Goal: Use online tool/utility: Utilize a website feature to perform a specific function

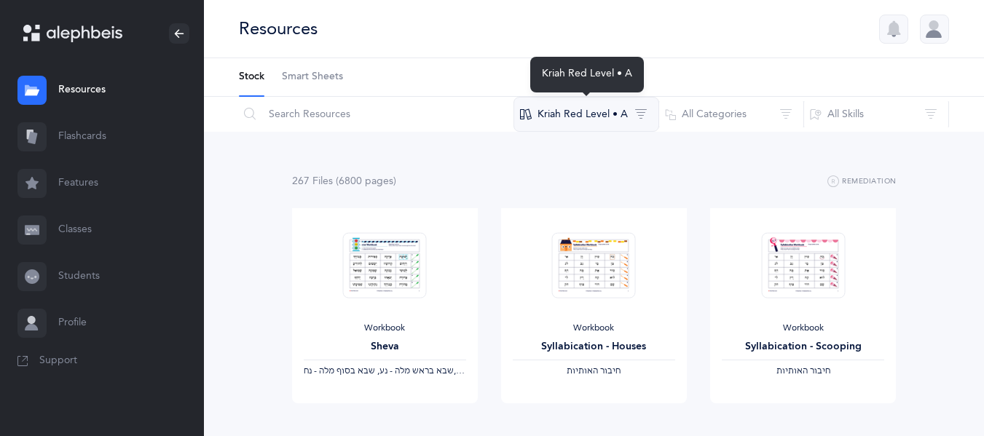
click at [604, 118] on button "Kriah Red Level • A" at bounding box center [586, 114] width 146 height 35
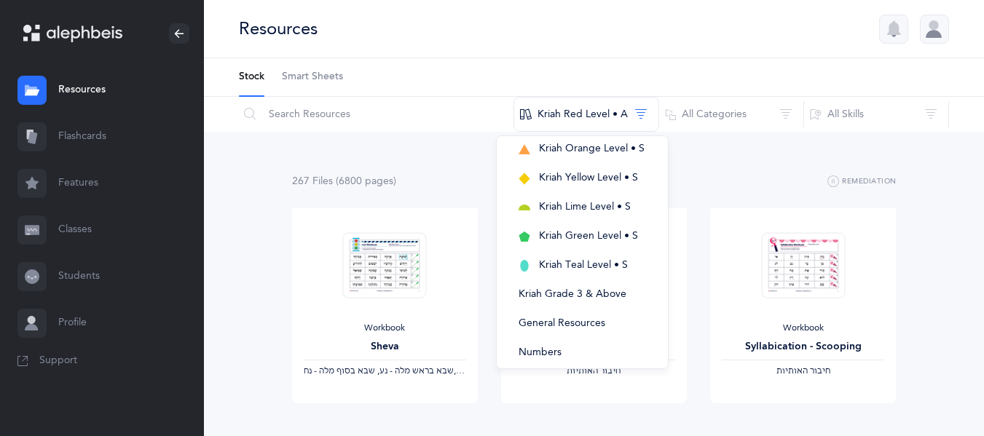
scroll to position [327, 0]
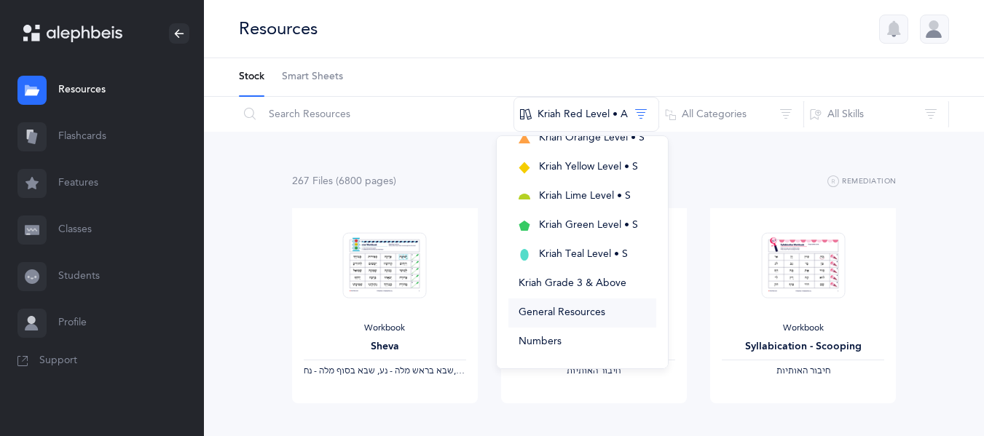
click at [580, 317] on span "General Resources" at bounding box center [561, 313] width 87 height 12
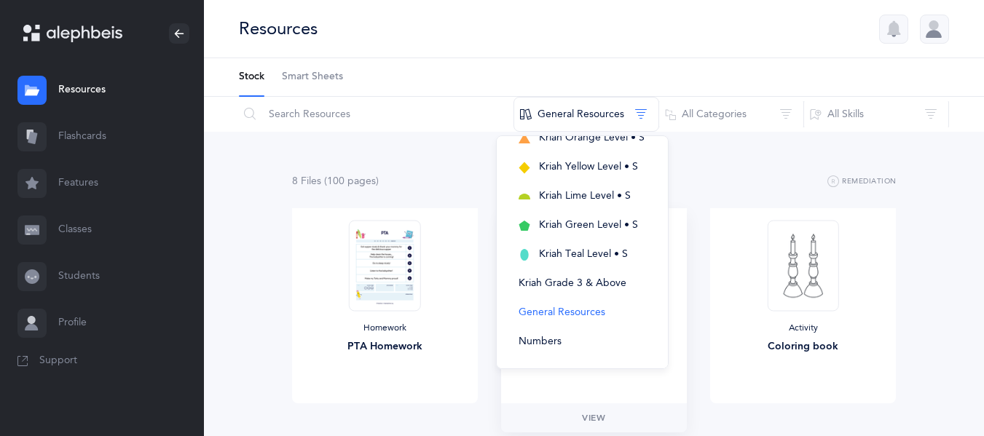
drag, startPoint x: 934, startPoint y: 344, endPoint x: 647, endPoint y: 403, distance: 292.1
click at [647, 403] on div "Homework Chanuka Homework" at bounding box center [594, 305] width 186 height 195
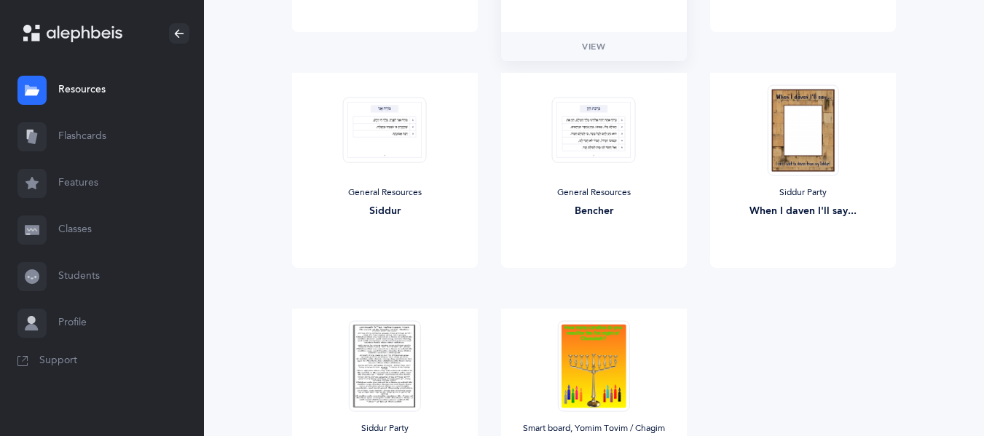
scroll to position [372, 0]
click at [596, 280] on span "View" at bounding box center [593, 281] width 23 height 13
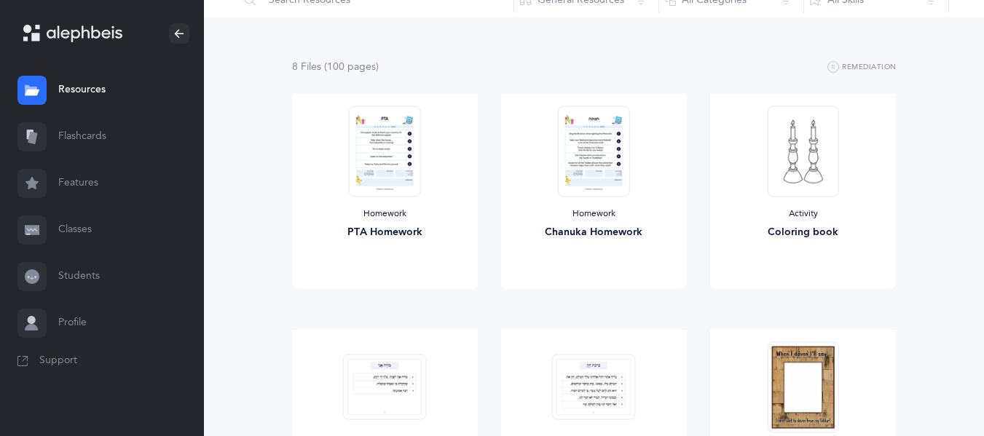
scroll to position [114, 0]
click at [804, 301] on span "View" at bounding box center [803, 304] width 23 height 13
click at [384, 302] on span "View" at bounding box center [384, 304] width 23 height 13
click at [593, 296] on link "View" at bounding box center [594, 304] width 186 height 29
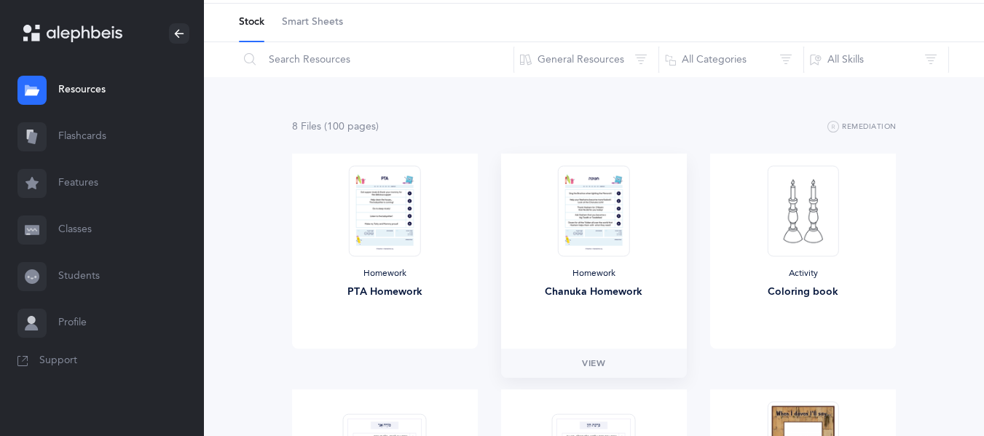
scroll to position [0, 0]
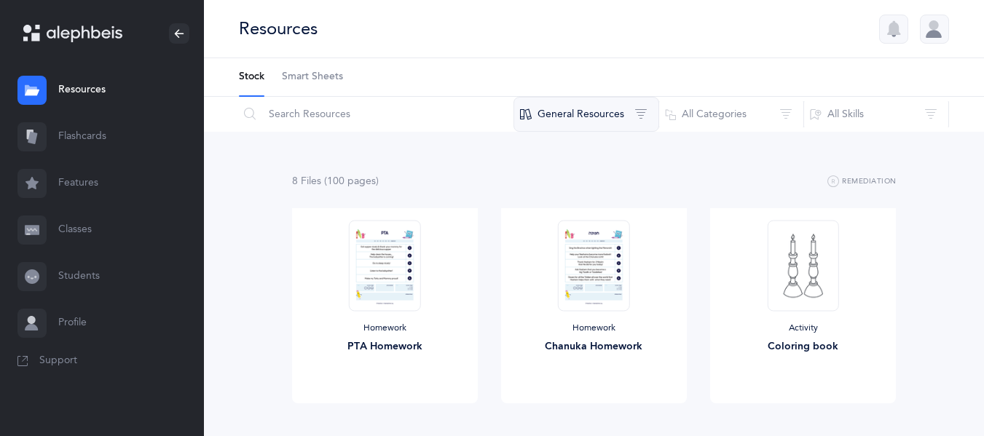
click at [642, 108] on button "General Resources" at bounding box center [586, 114] width 146 height 35
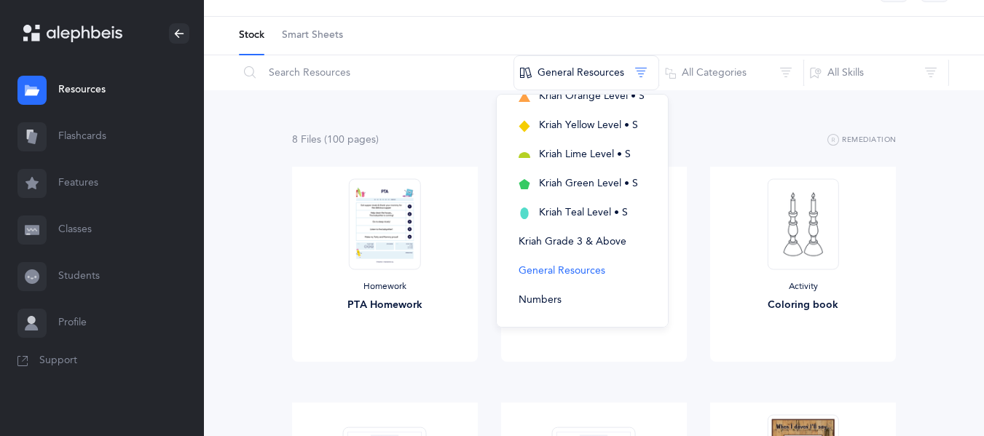
scroll to position [41, 0]
click at [554, 295] on span "Numbers" at bounding box center [539, 301] width 43 height 12
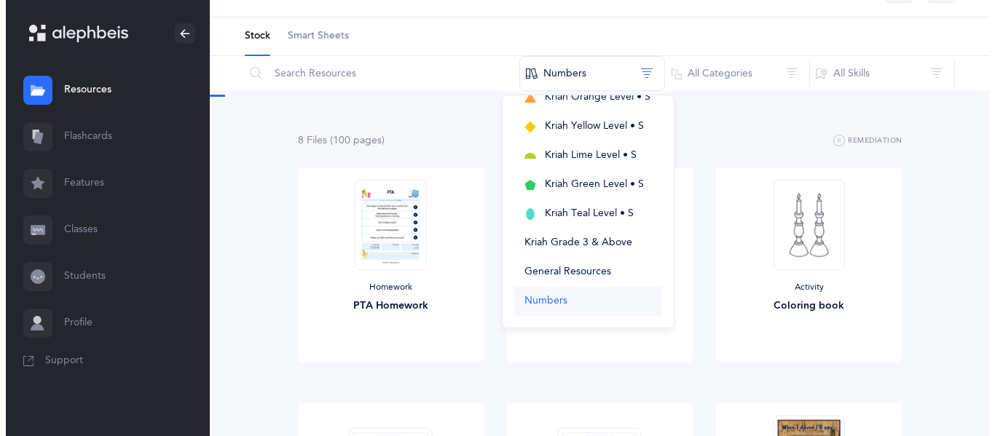
scroll to position [0, 0]
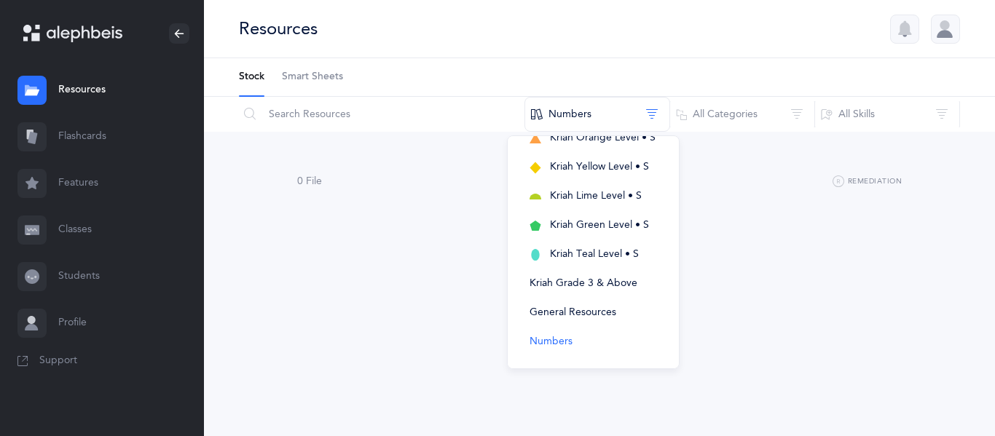
click at [867, 303] on div "Resources Stock Smart Sheets Reset Filter Numbers Kriah Purple Level Kriah Pink…" at bounding box center [599, 218] width 791 height 436
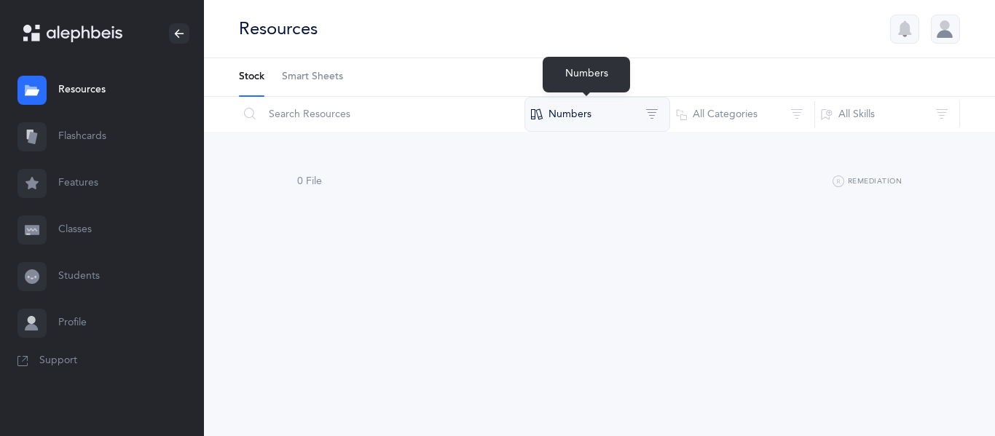
click at [582, 120] on button "Numbers" at bounding box center [597, 114] width 146 height 35
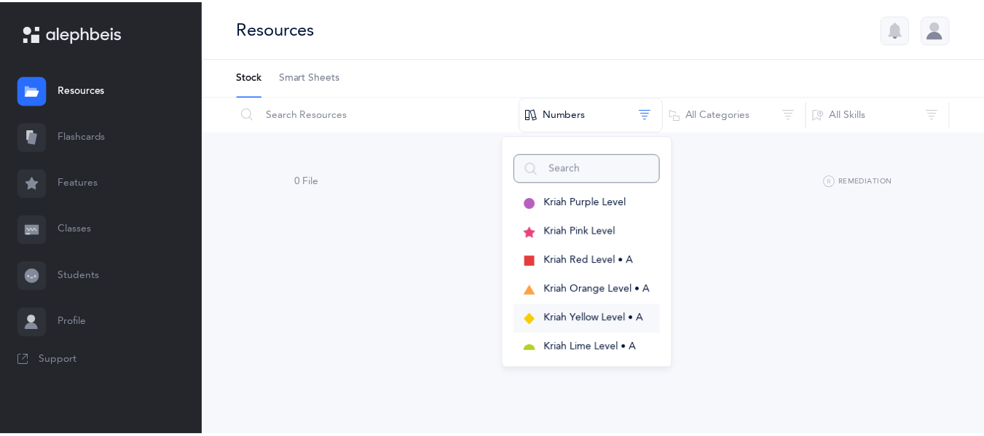
scroll to position [327, 0]
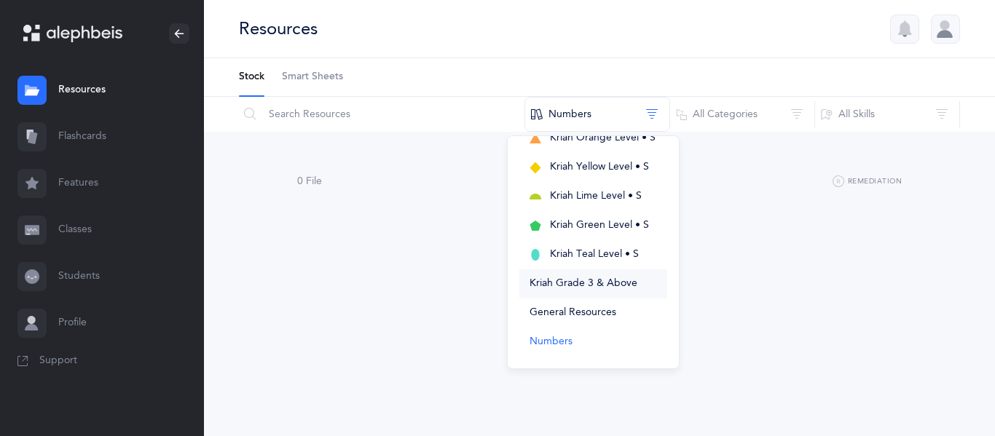
click at [571, 280] on span "Kriah Grade 3 & Above" at bounding box center [583, 283] width 108 height 12
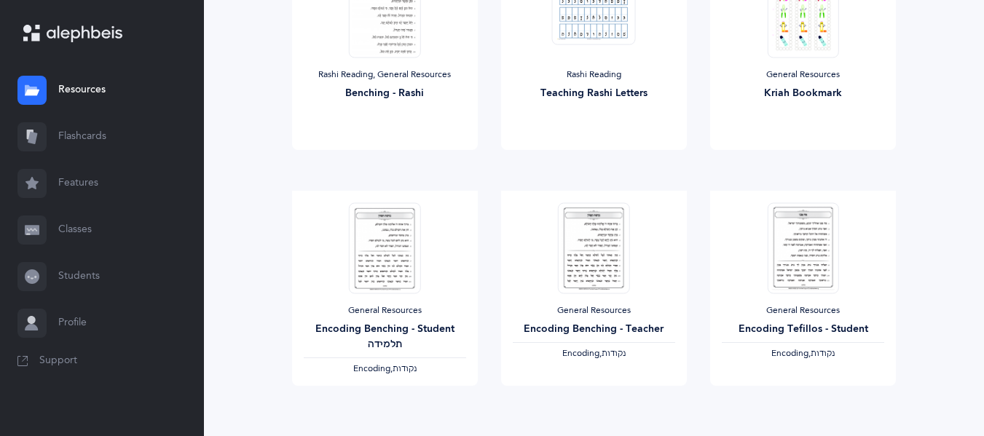
scroll to position [1298, 0]
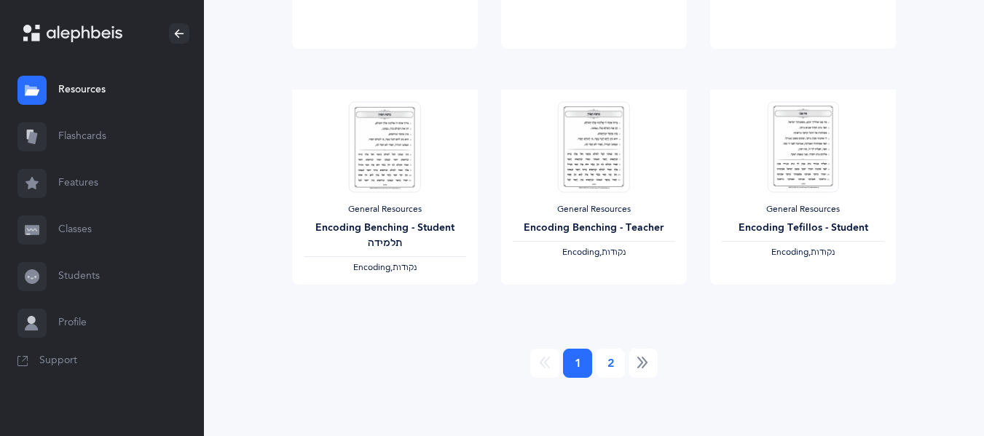
click at [615, 365] on link "2" at bounding box center [610, 363] width 29 height 29
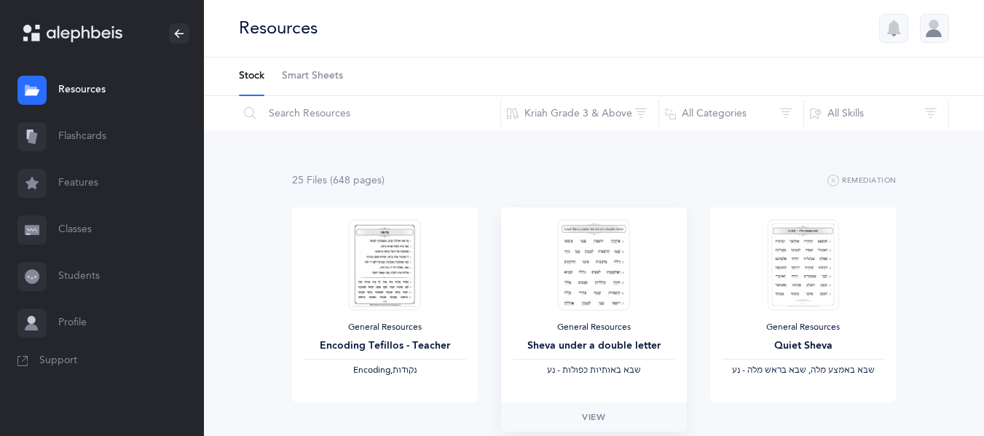
scroll to position [0, 0]
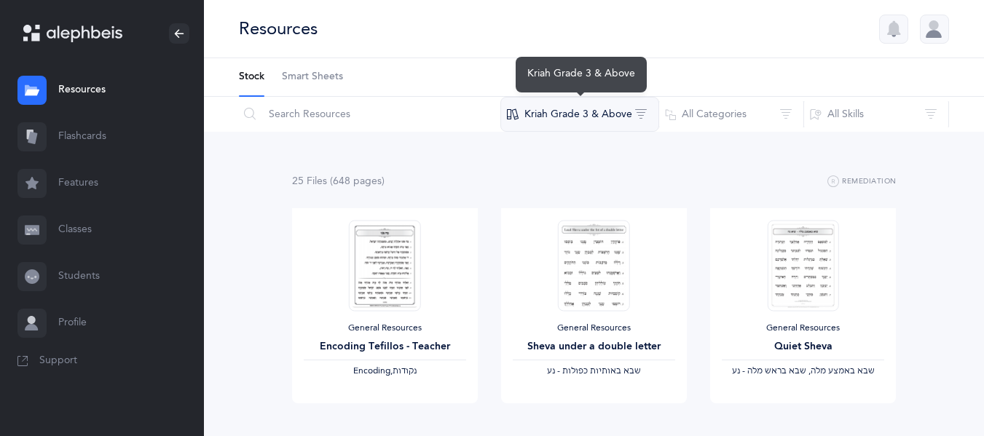
click at [580, 116] on button "Kriah Grade 3 & Above" at bounding box center [579, 114] width 159 height 35
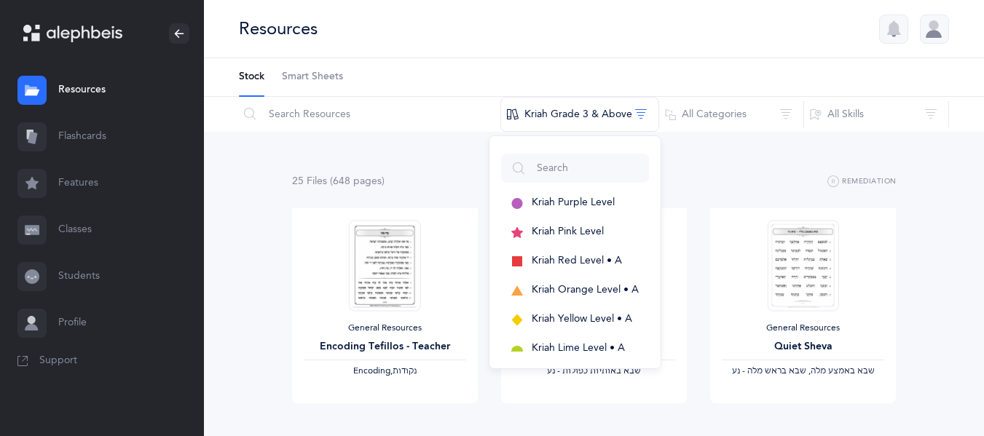
click at [81, 140] on link "Flashcards" at bounding box center [102, 137] width 204 height 47
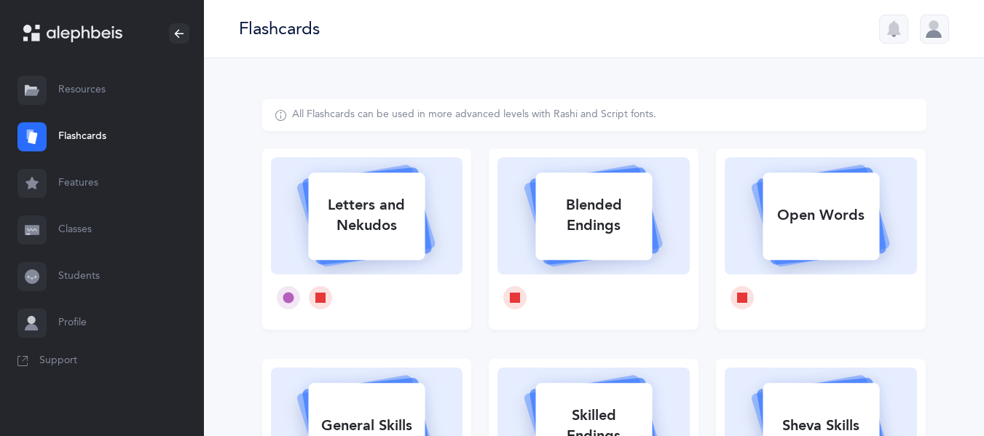
click at [44, 175] on div at bounding box center [31, 183] width 29 height 29
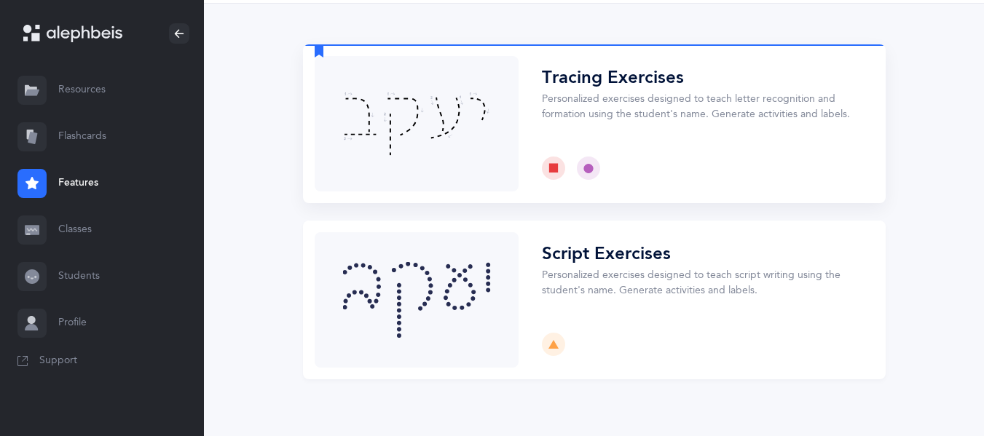
scroll to position [74, 0]
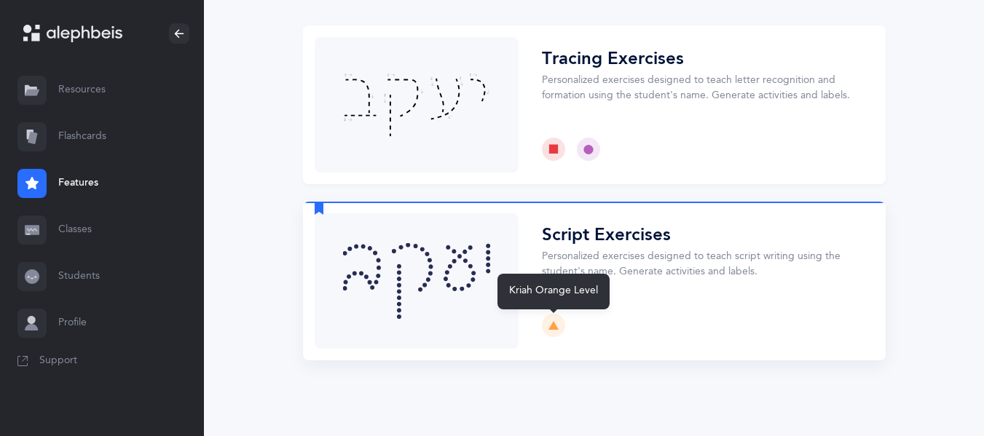
click at [553, 328] on icon at bounding box center [553, 325] width 10 height 10
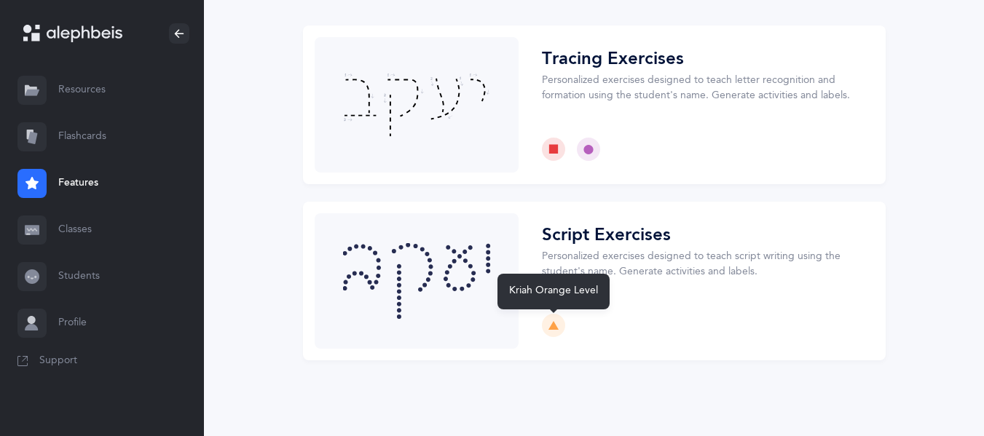
click at [535, 292] on div "Kriah Orange Level" at bounding box center [553, 292] width 112 height 36
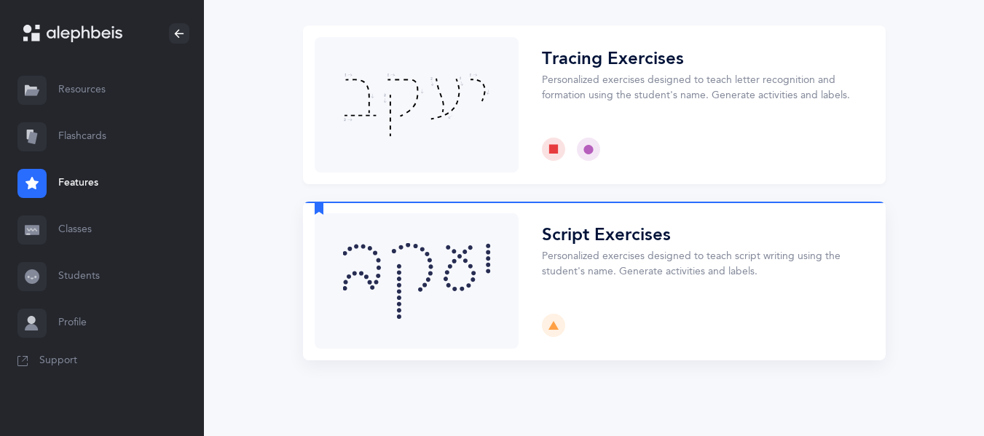
click at [589, 318] on button "Choose" at bounding box center [594, 281] width 583 height 159
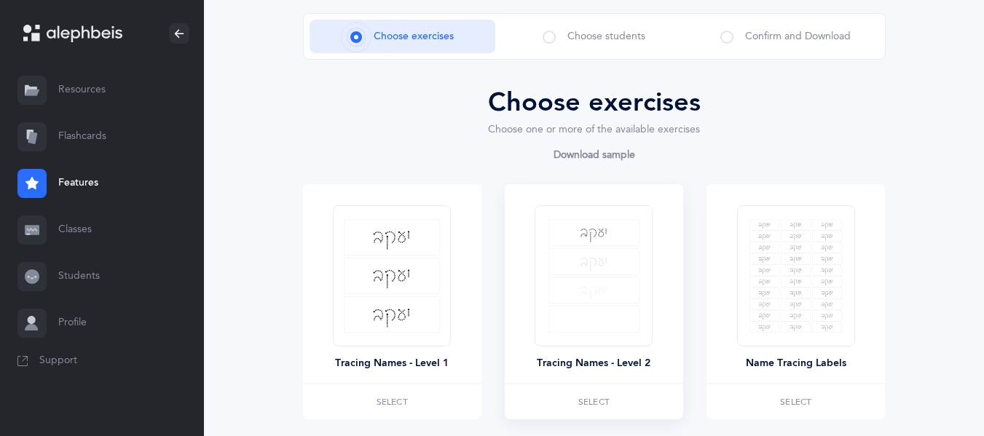
scroll to position [197, 0]
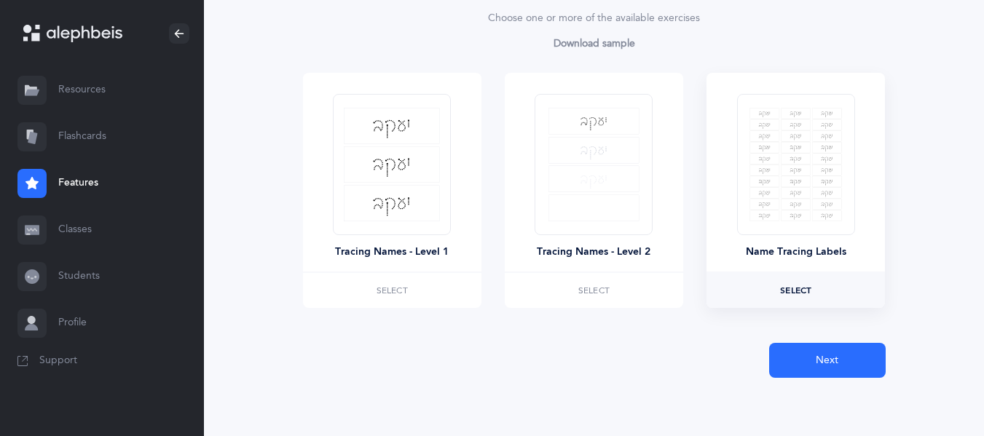
click at [805, 288] on span "Select" at bounding box center [795, 290] width 31 height 9
click at [825, 342] on div "Choose exercises Choose one or more of the available exercises Download sample …" at bounding box center [594, 175] width 583 height 406
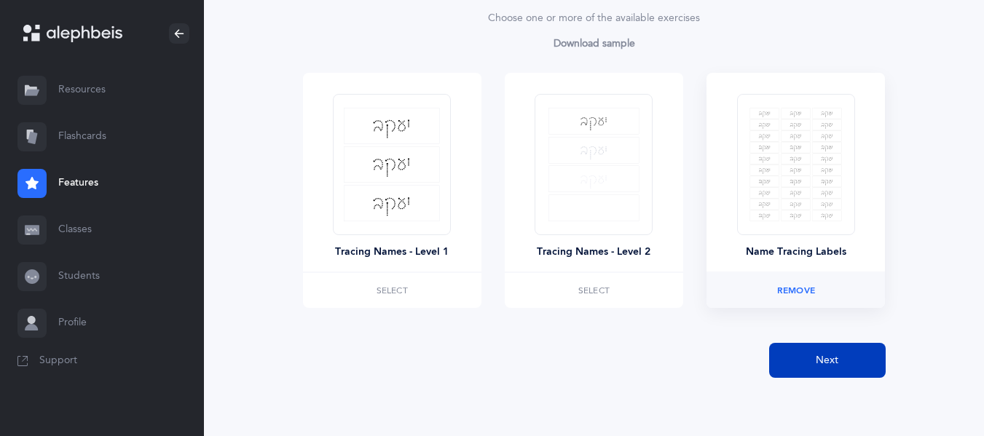
click at [827, 351] on button "Next" at bounding box center [827, 360] width 117 height 35
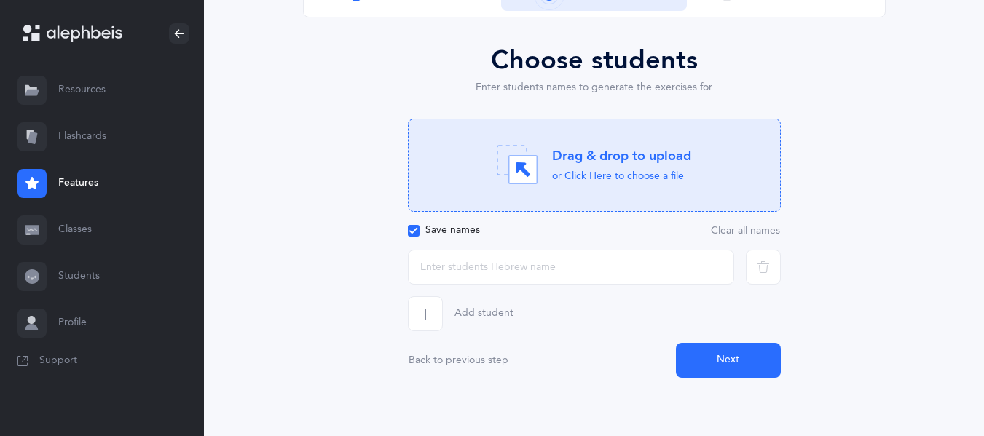
scroll to position [0, 0]
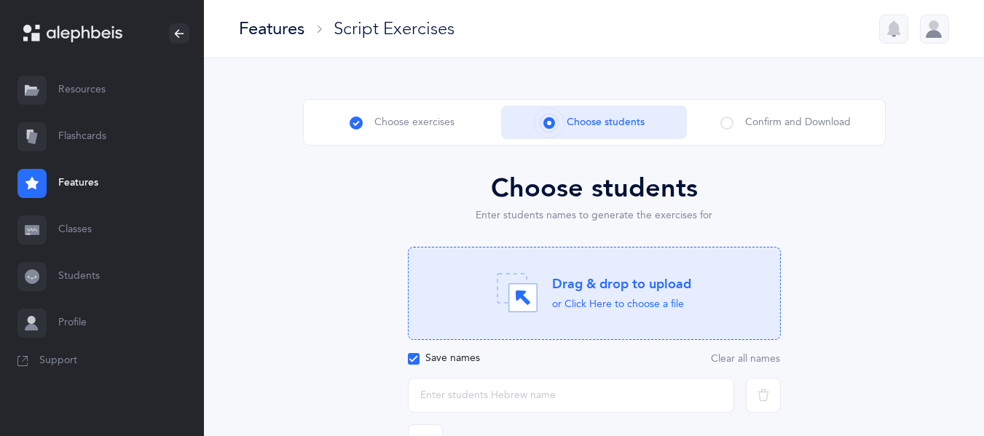
click at [575, 151] on div "Choose exercises Choose students Confirm and Download Choose exercises Choose o…" at bounding box center [594, 302] width 583 height 407
click at [581, 277] on div "Drag & drop to upload" at bounding box center [621, 284] width 139 height 18
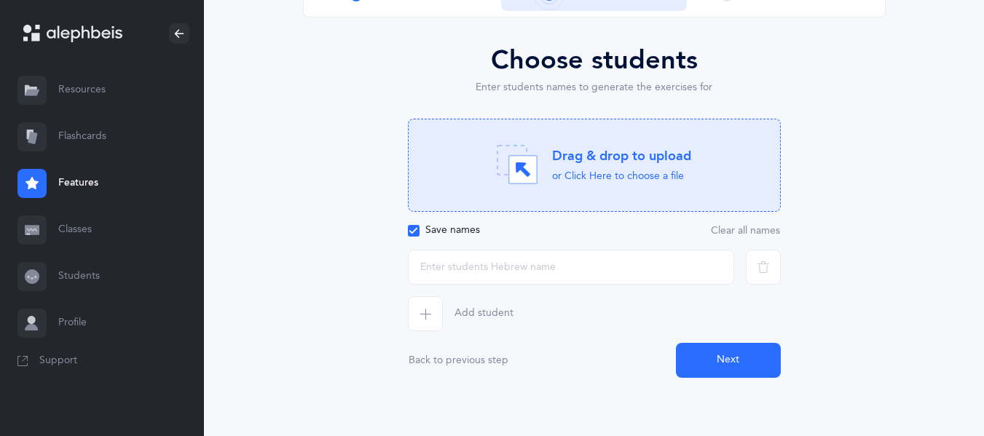
click at [512, 326] on div "Add student" at bounding box center [594, 313] width 384 height 35
click at [466, 312] on span "Add student" at bounding box center [483, 314] width 59 height 15
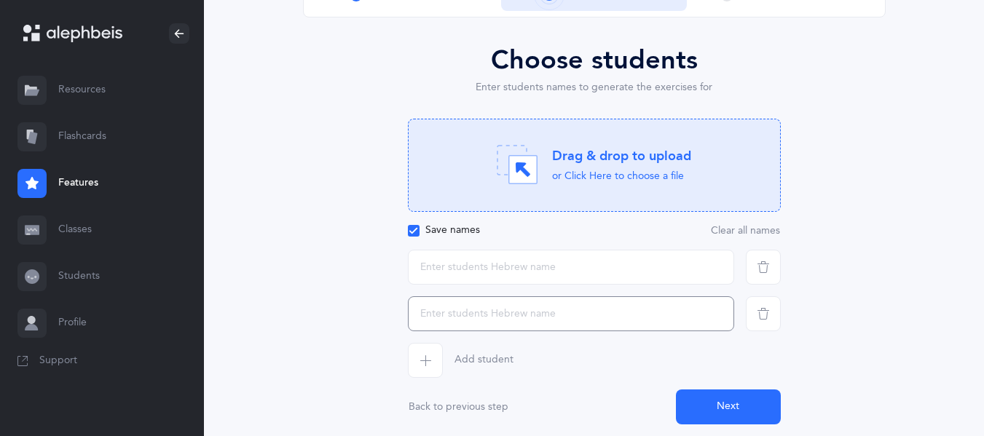
click at [466, 312] on input "text" at bounding box center [571, 313] width 326 height 35
drag, startPoint x: 466, startPoint y: 312, endPoint x: 369, endPoint y: 309, distance: 96.9
click at [369, 309] on div "Choose students Enter students names to generate the exercises for Drag & drop …" at bounding box center [594, 233] width 583 height 384
type input "[DATE]"
click at [765, 400] on button "Next" at bounding box center [728, 407] width 105 height 35
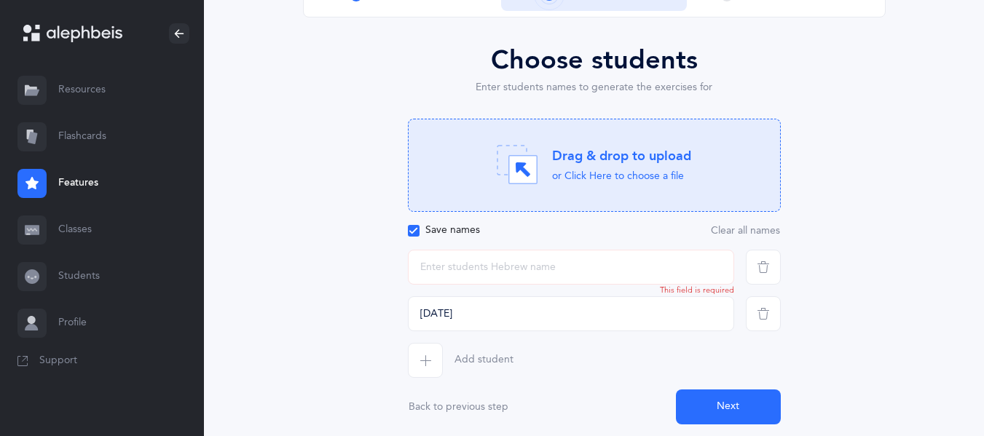
click at [590, 272] on input "text" at bounding box center [571, 267] width 326 height 35
click at [548, 331] on input "[DATE]" at bounding box center [571, 313] width 326 height 35
drag, startPoint x: 537, startPoint y: 315, endPoint x: 403, endPoint y: 323, distance: 134.2
click at [403, 323] on div "[DATE]" at bounding box center [571, 313] width 338 height 35
click at [529, 262] on input "text" at bounding box center [571, 267] width 326 height 35
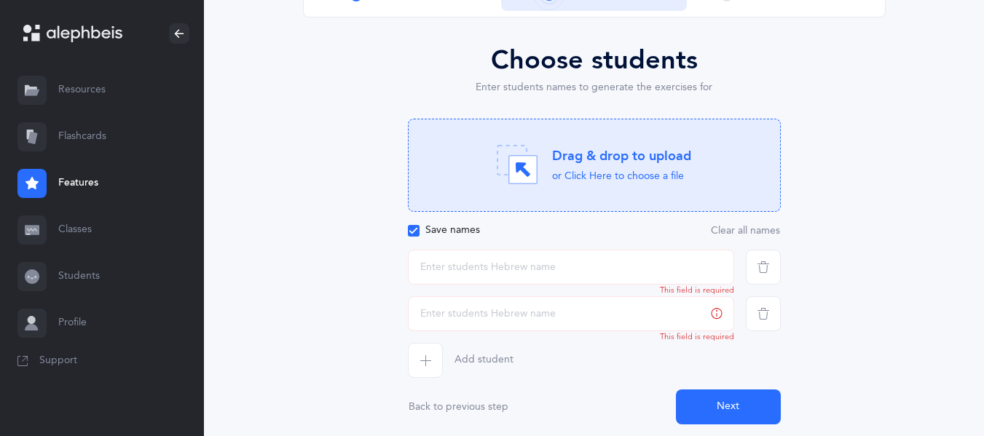
click at [756, 318] on span "button" at bounding box center [763, 313] width 35 height 35
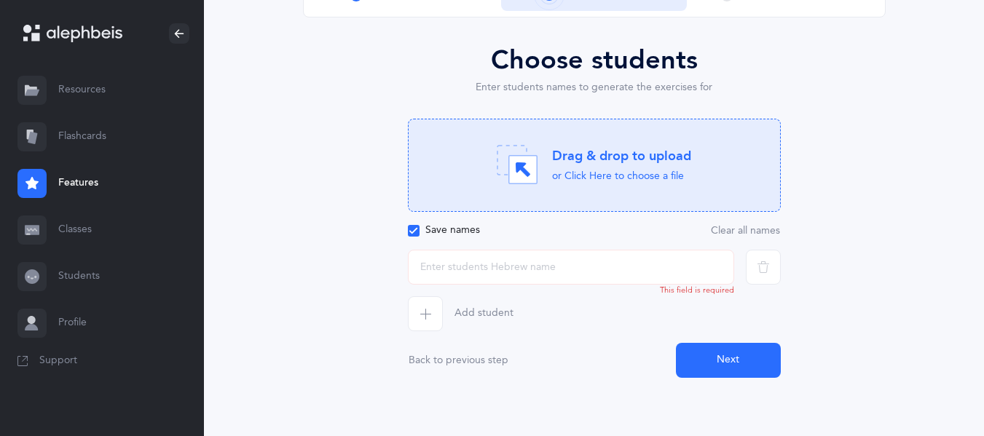
click at [604, 275] on input "text" at bounding box center [571, 267] width 326 height 35
type input "r"
type input "[DATE]"
click at [736, 354] on button "Next" at bounding box center [728, 360] width 105 height 35
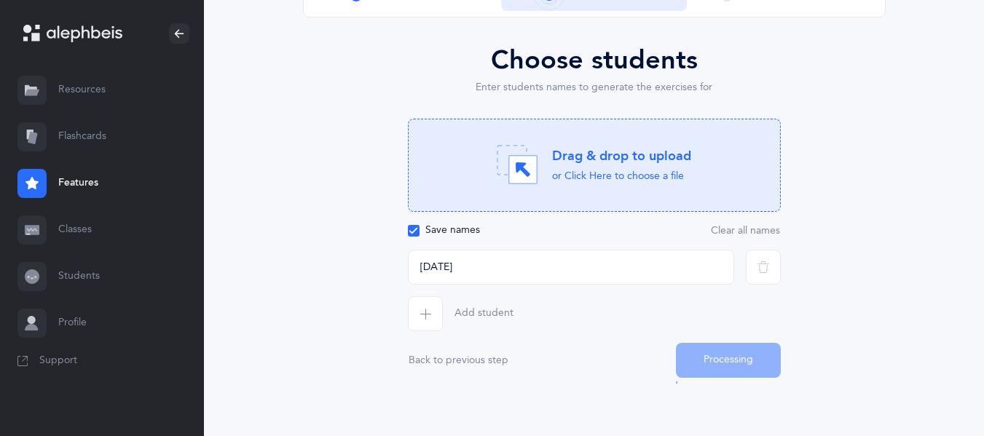
scroll to position [84, 0]
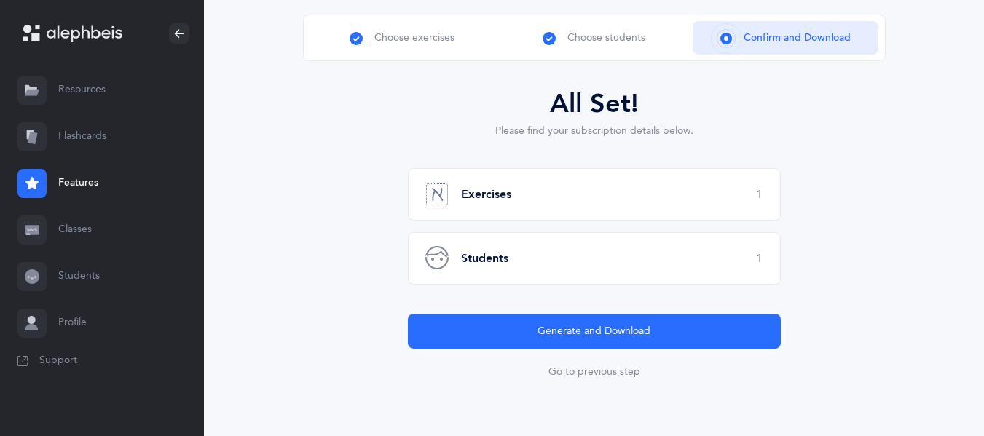
click at [585, 197] on div "Exercises 1" at bounding box center [594, 194] width 373 height 52
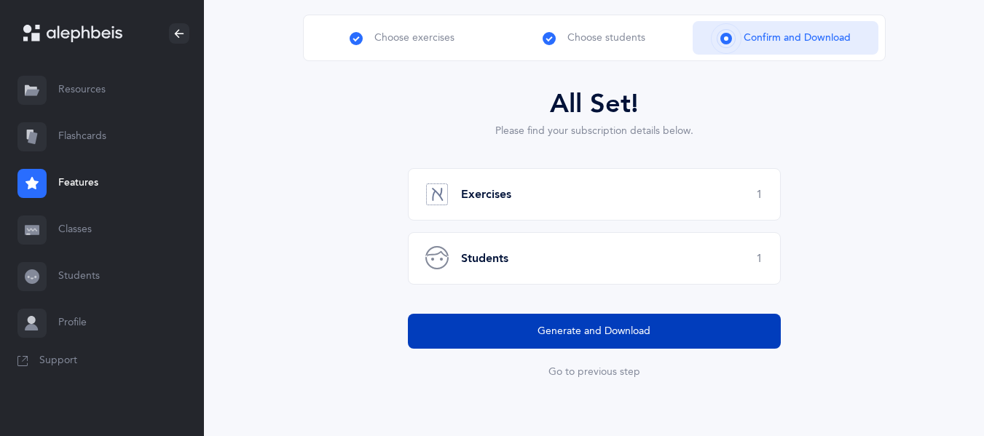
click at [569, 323] on button "Generate and Download" at bounding box center [594, 331] width 373 height 35
